Goal: Task Accomplishment & Management: Use online tool/utility

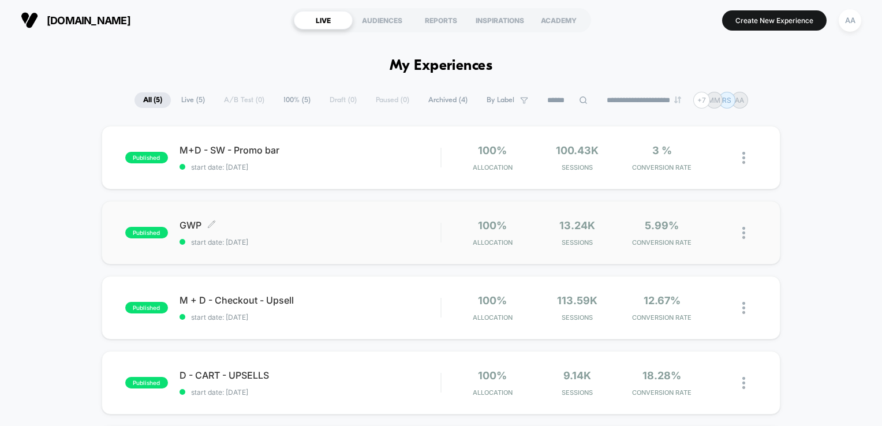
click at [145, 231] on span "published" at bounding box center [146, 233] width 43 height 12
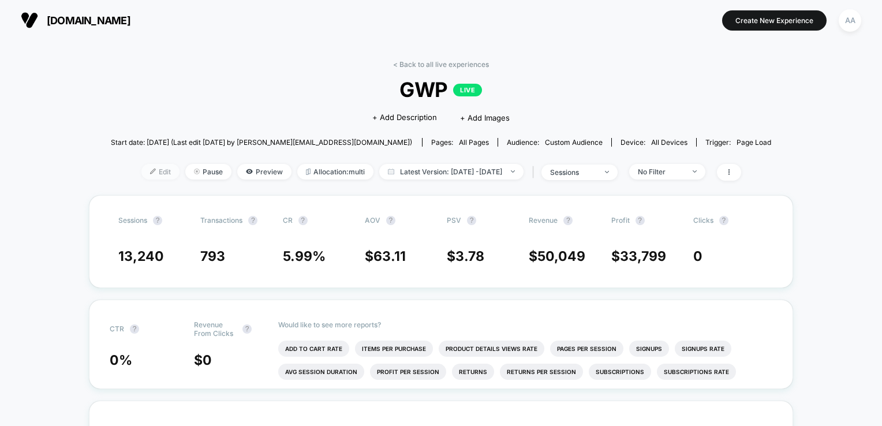
click at [148, 173] on span "Edit" at bounding box center [160, 172] width 38 height 16
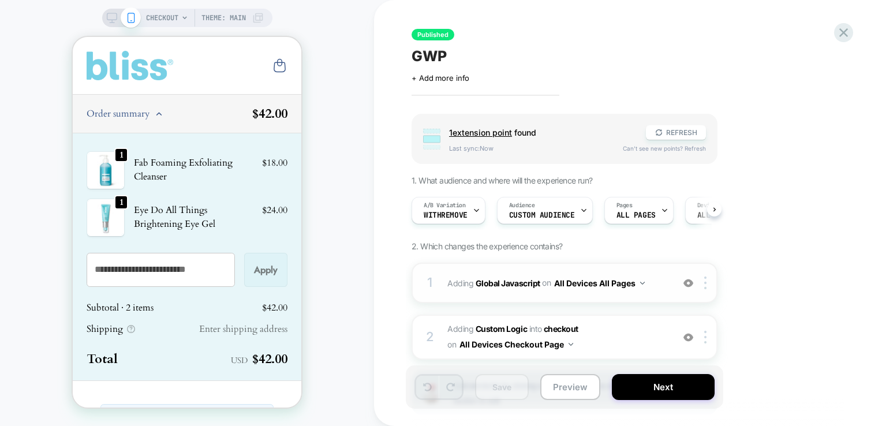
click at [433, 279] on div "1" at bounding box center [430, 282] width 12 height 23
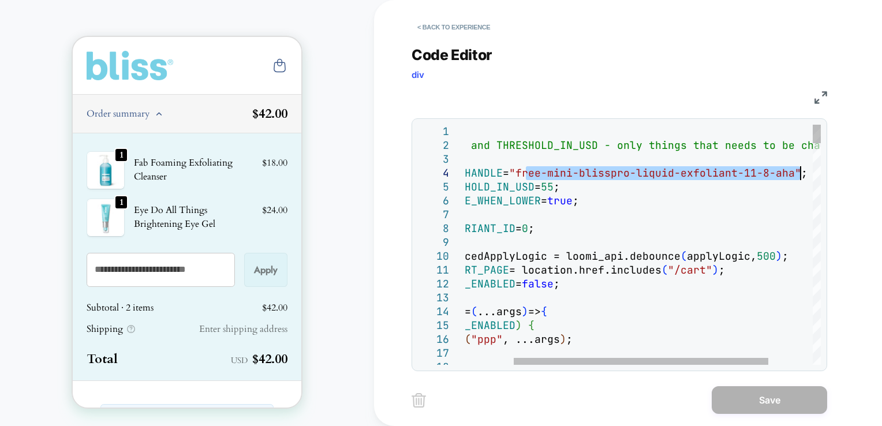
drag, startPoint x: 595, startPoint y: 169, endPoint x: 799, endPoint y: 179, distance: 204.5
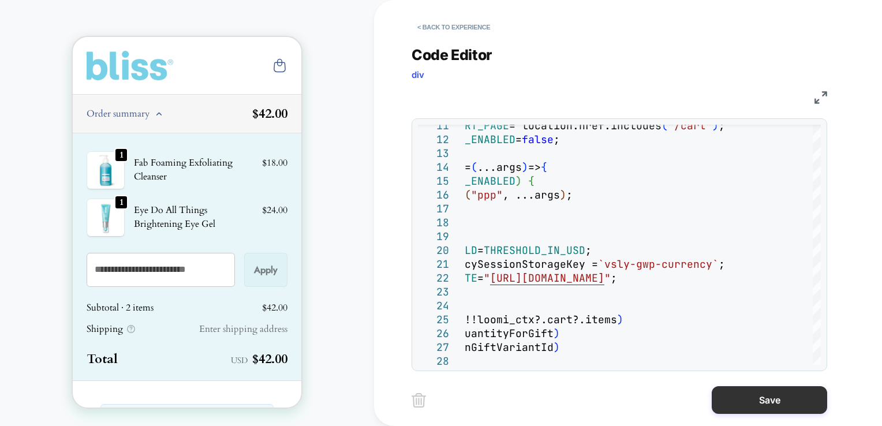
type textarea "**********"
click at [768, 399] on button "Save" at bounding box center [768, 400] width 115 height 28
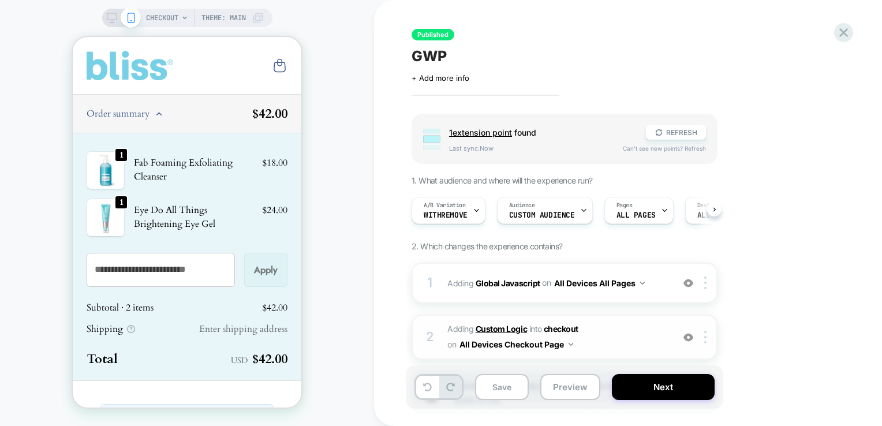
scroll to position [0, 0]
click at [423, 334] on div "2 #_loomi_addon_1737923208048 Adding Custom Logic INTO checkout checkout on All…" at bounding box center [564, 336] width 306 height 45
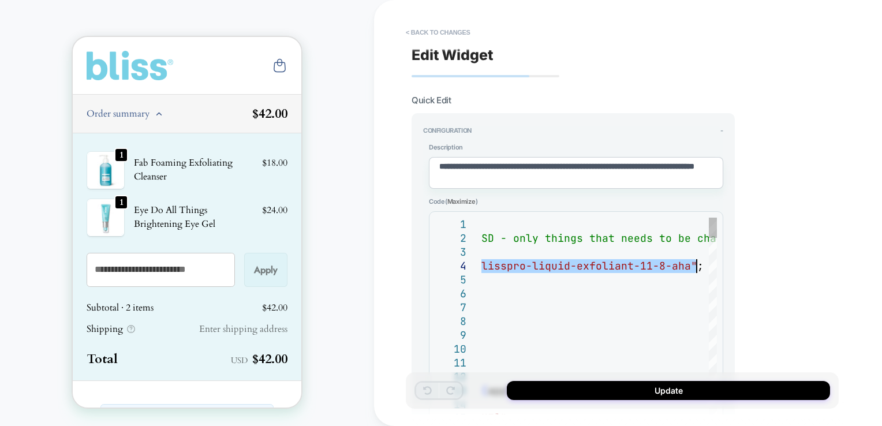
drag, startPoint x: 612, startPoint y: 262, endPoint x: 694, endPoint y: 269, distance: 82.9
type textarea "*"
type textarea "**********"
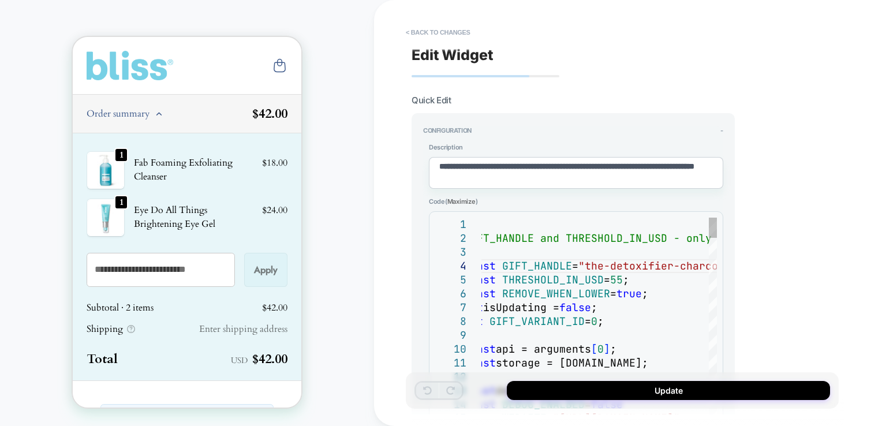
type textarea "*"
type textarea "**********"
type textarea "*"
type textarea "**********"
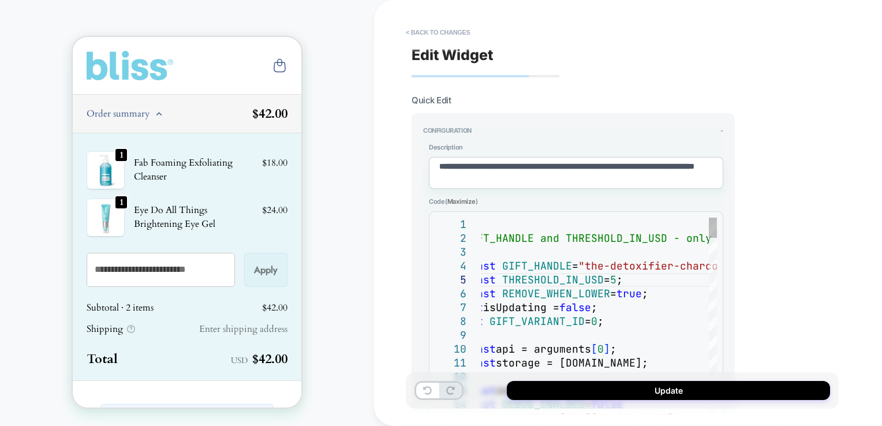
type textarea "*"
type textarea "**********"
click at [848, 301] on div "**********" at bounding box center [628, 213] width 508 height 426
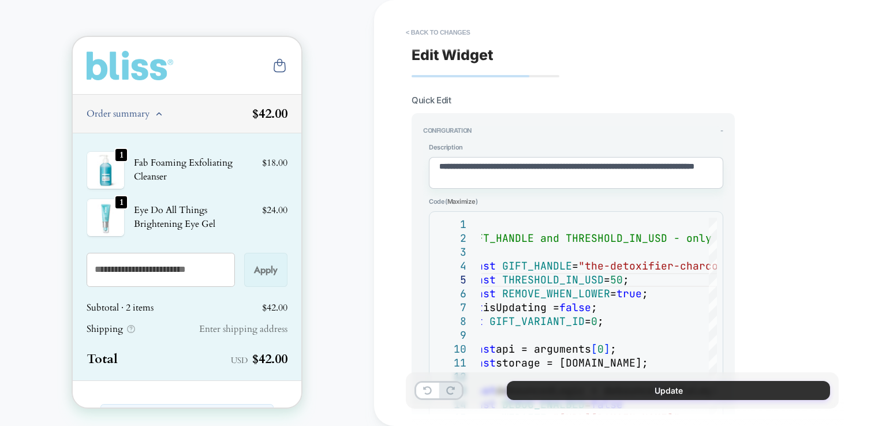
click at [763, 390] on button "Update" at bounding box center [668, 390] width 323 height 19
type textarea "*"
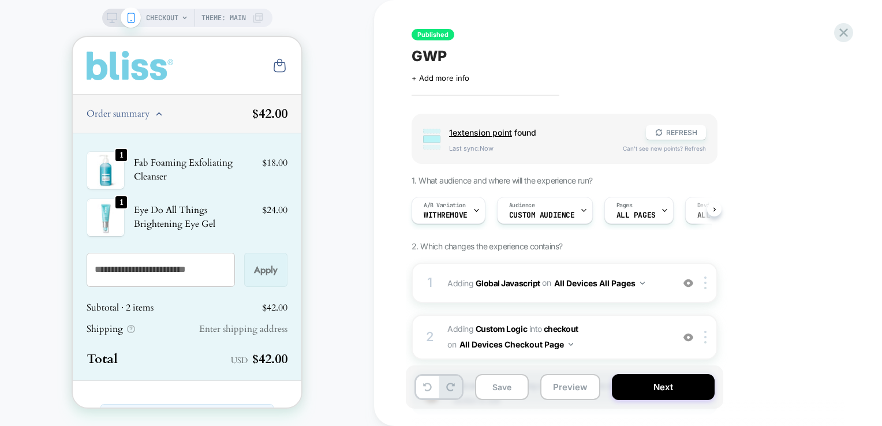
scroll to position [0, 0]
click at [515, 197] on div "Audience Custom Audience" at bounding box center [541, 210] width 89 height 26
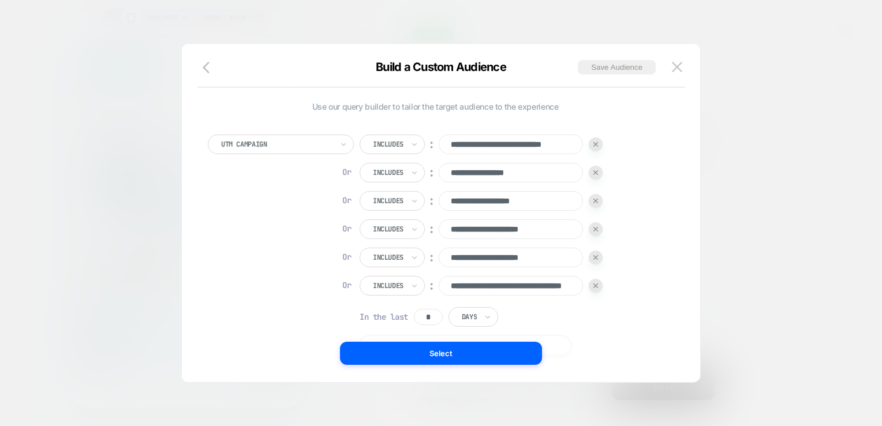
scroll to position [12, 0]
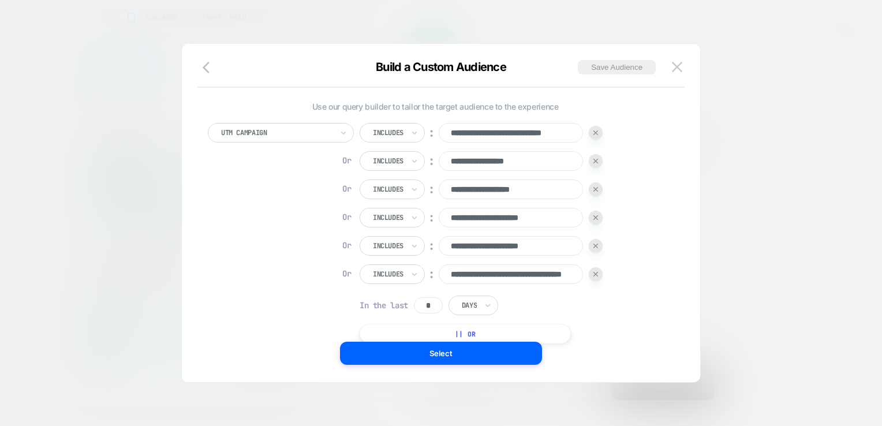
click at [595, 274] on img at bounding box center [595, 274] width 5 height 5
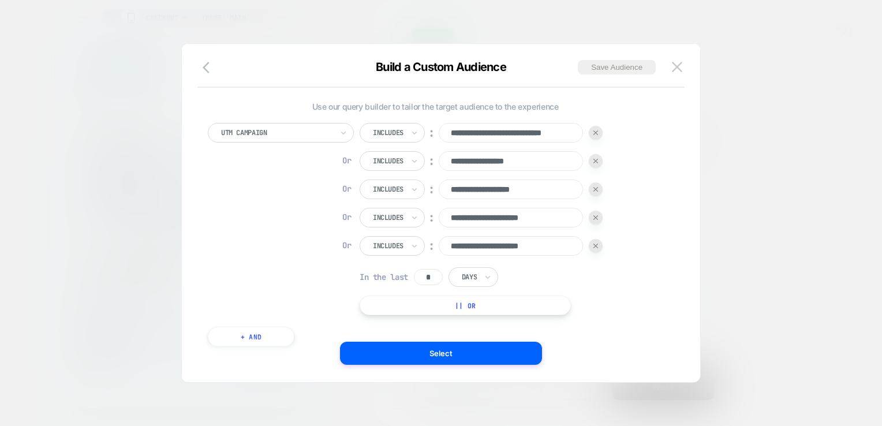
drag, startPoint x: 601, startPoint y: 248, endPoint x: 600, endPoint y: 239, distance: 8.7
click at [600, 246] on div at bounding box center [596, 246] width 14 height 14
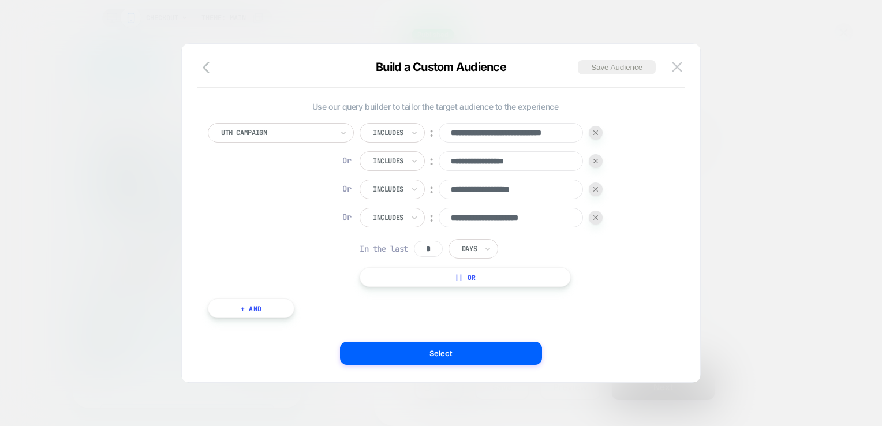
click at [598, 218] on img at bounding box center [595, 217] width 5 height 5
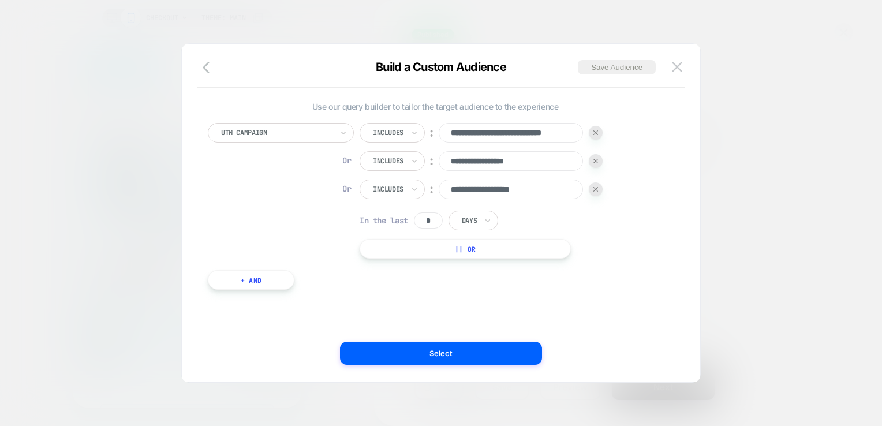
click at [598, 183] on div at bounding box center [596, 189] width 14 height 14
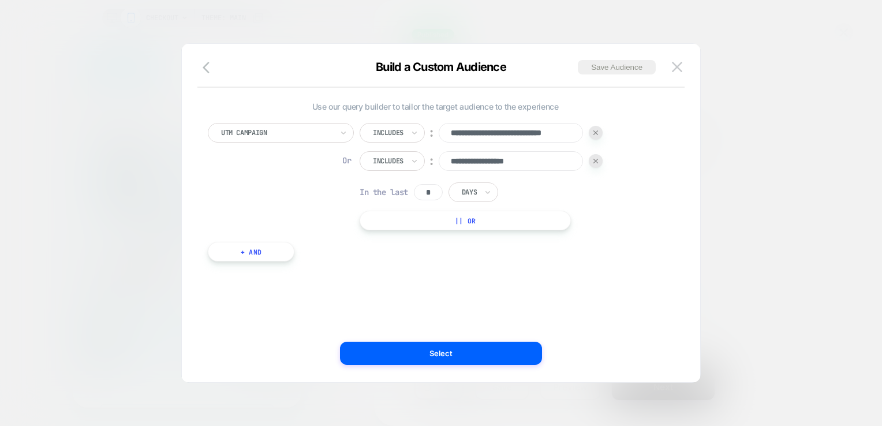
click at [591, 160] on div at bounding box center [596, 161] width 14 height 14
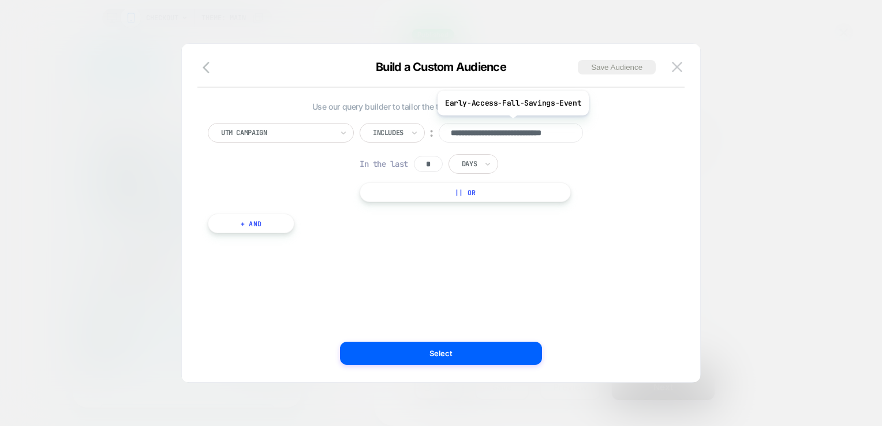
click at [563, 135] on input "**********" at bounding box center [511, 133] width 144 height 20
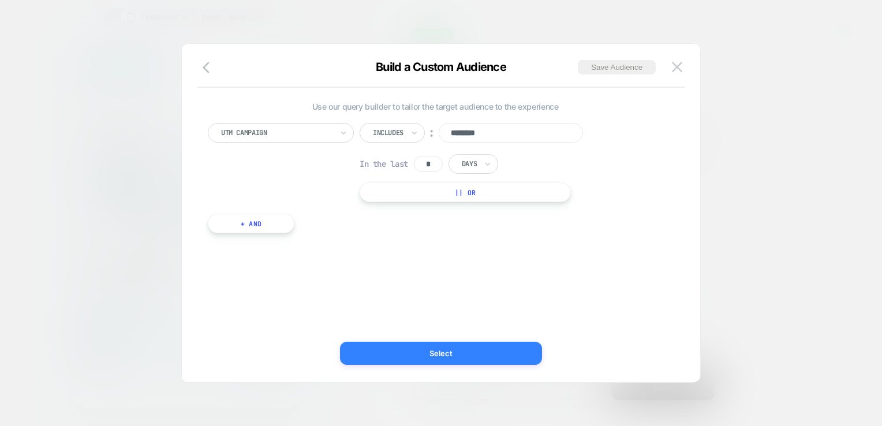
type input "********"
click at [462, 345] on button "Select" at bounding box center [441, 353] width 202 height 23
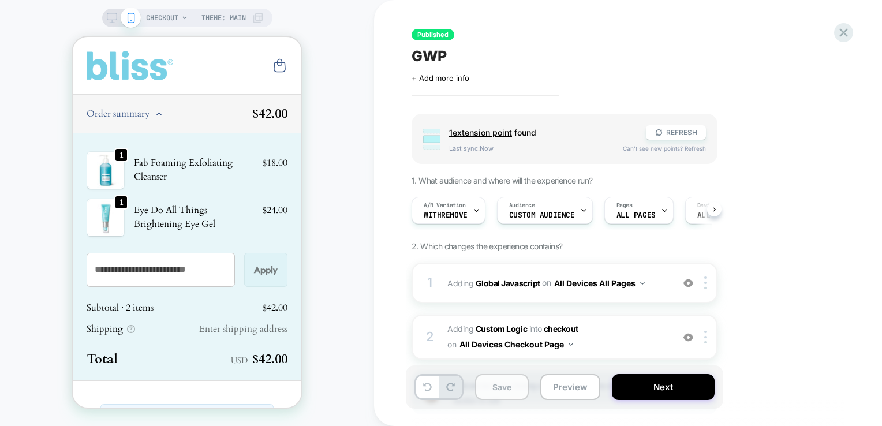
click at [505, 389] on button "Save" at bounding box center [502, 387] width 54 height 26
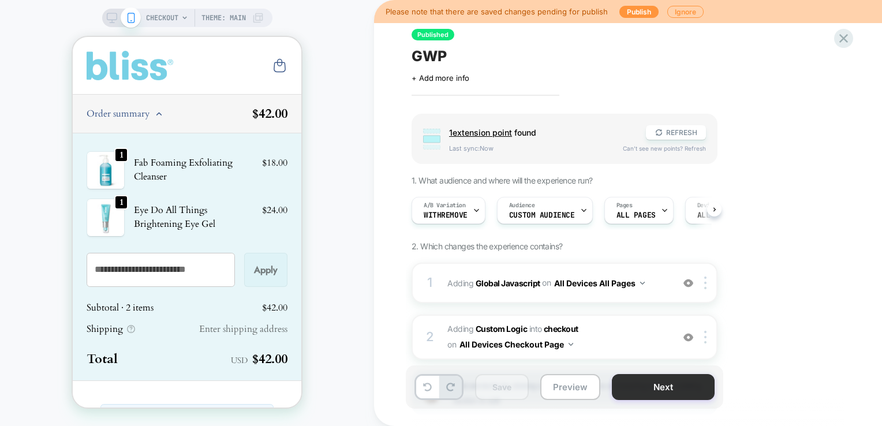
click at [649, 393] on button "Next" at bounding box center [663, 387] width 103 height 26
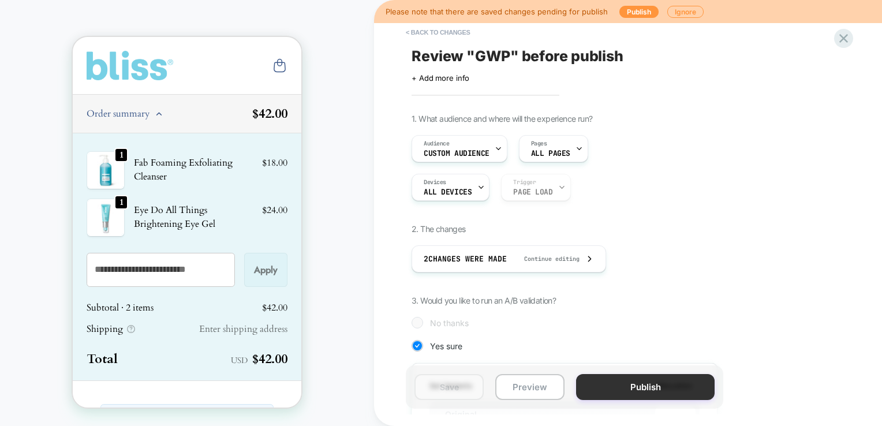
click at [633, 394] on button "Publish" at bounding box center [645, 387] width 138 height 26
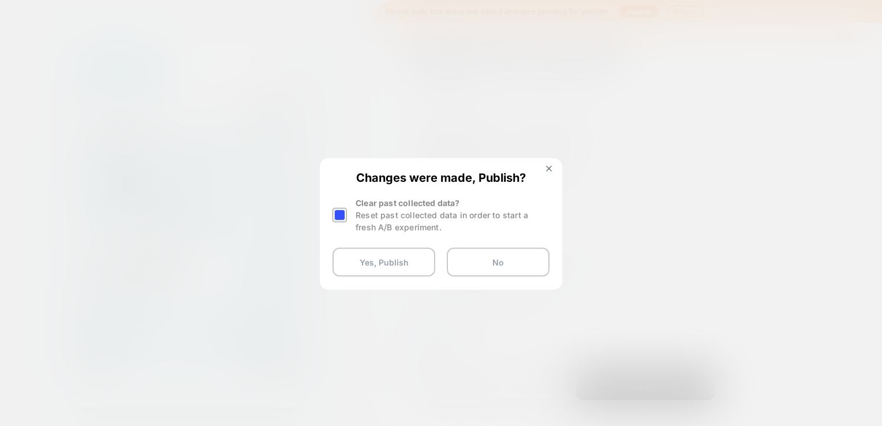
click at [344, 216] on div at bounding box center [339, 215] width 14 height 14
click at [387, 260] on button "Yes, Publish" at bounding box center [383, 262] width 103 height 29
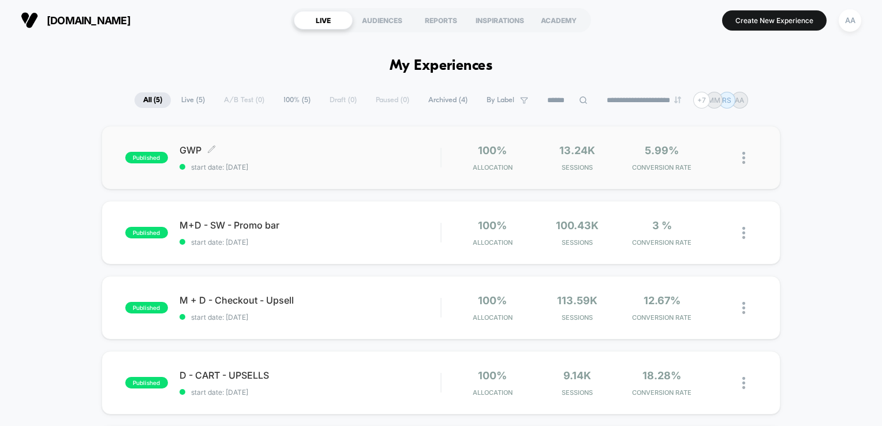
click at [130, 157] on span "published" at bounding box center [146, 158] width 43 height 12
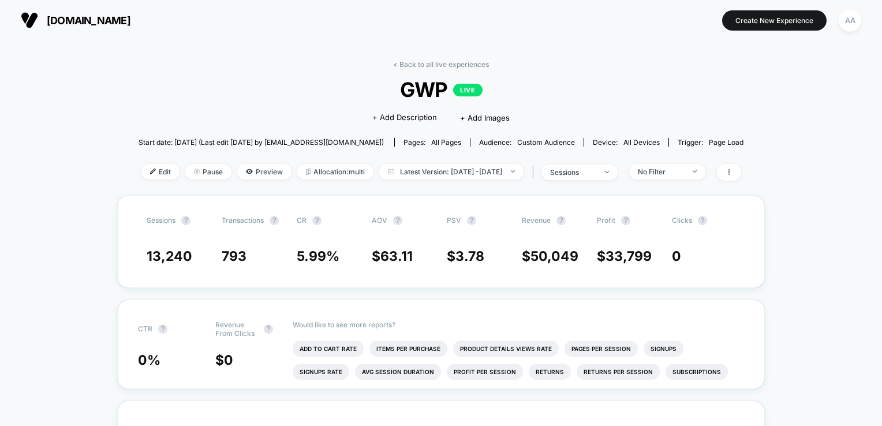
click at [138, 181] on div "< Back to all live experiences GWP LIVE Click to edit experience details + Add …" at bounding box center [440, 127] width 605 height 135
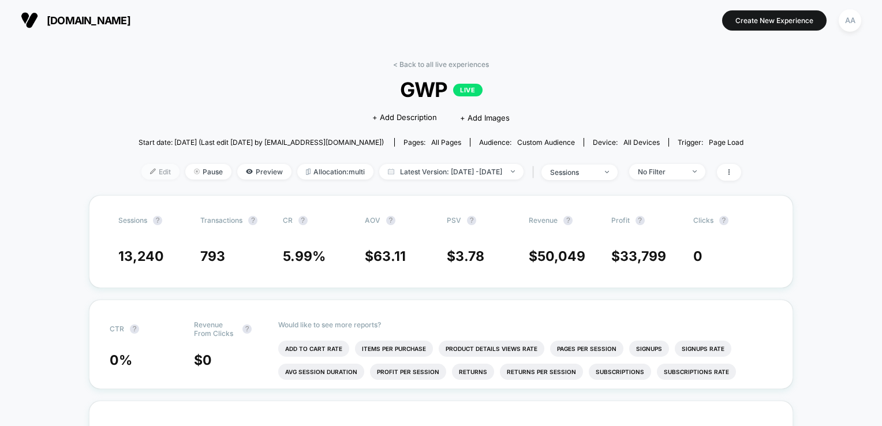
click at [141, 172] on span "Edit" at bounding box center [160, 172] width 38 height 16
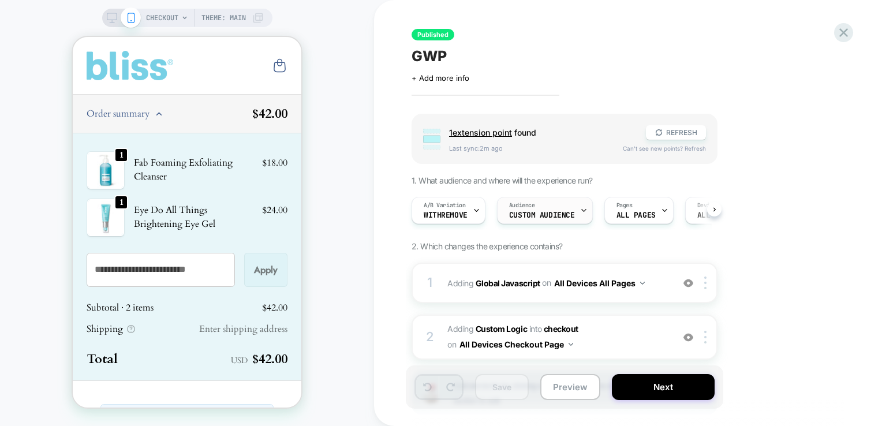
click at [517, 213] on span "Custom Audience" at bounding box center [542, 215] width 66 height 8
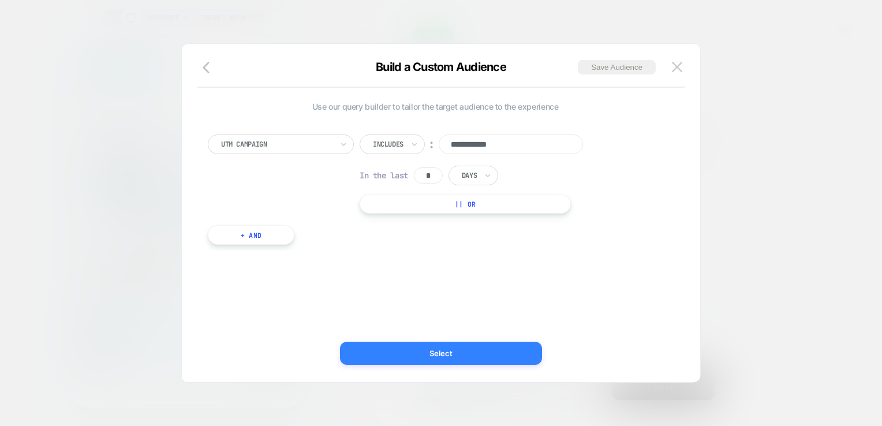
type input "**********"
click at [522, 364] on button "Select" at bounding box center [441, 353] width 202 height 23
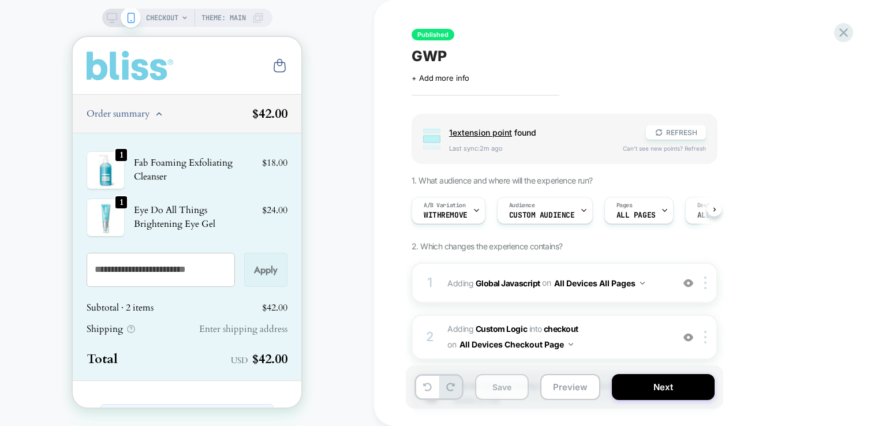
click at [499, 394] on button "Save" at bounding box center [502, 387] width 54 height 26
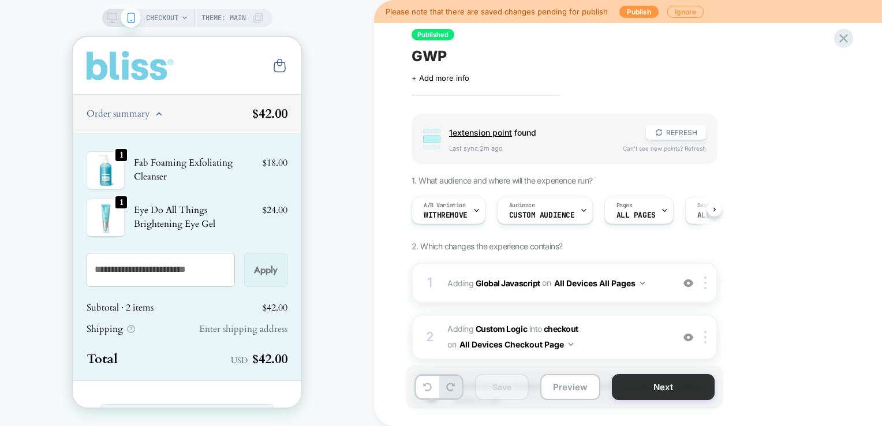
click at [673, 389] on button "Next" at bounding box center [663, 387] width 103 height 26
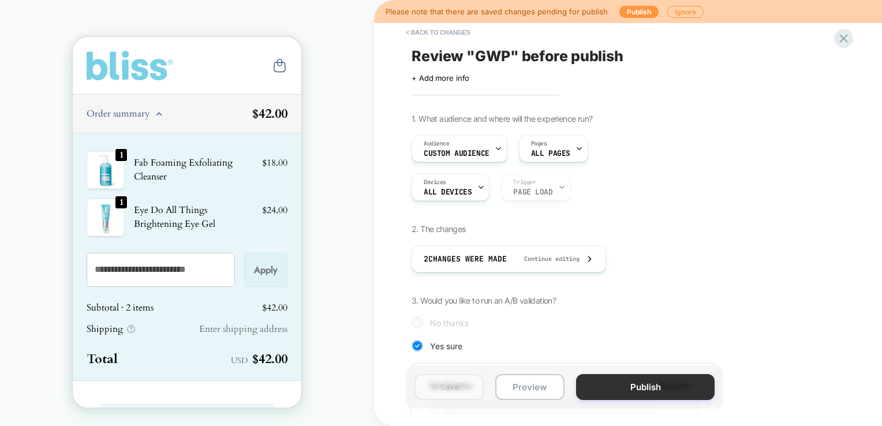
click at [630, 387] on button "Publish" at bounding box center [645, 387] width 138 height 26
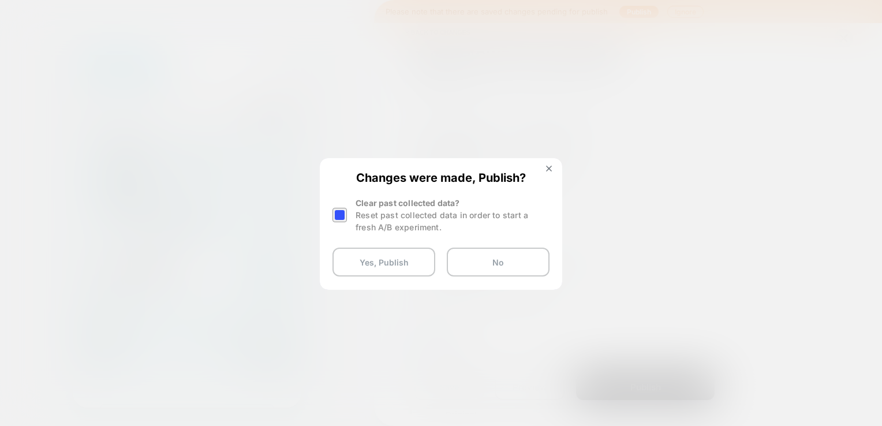
click at [348, 216] on div at bounding box center [340, 215] width 17 height 36
click at [339, 213] on div at bounding box center [339, 215] width 14 height 14
click at [382, 252] on button "Yes, Publish" at bounding box center [383, 262] width 103 height 29
